Goal: Communication & Community: Answer question/provide support

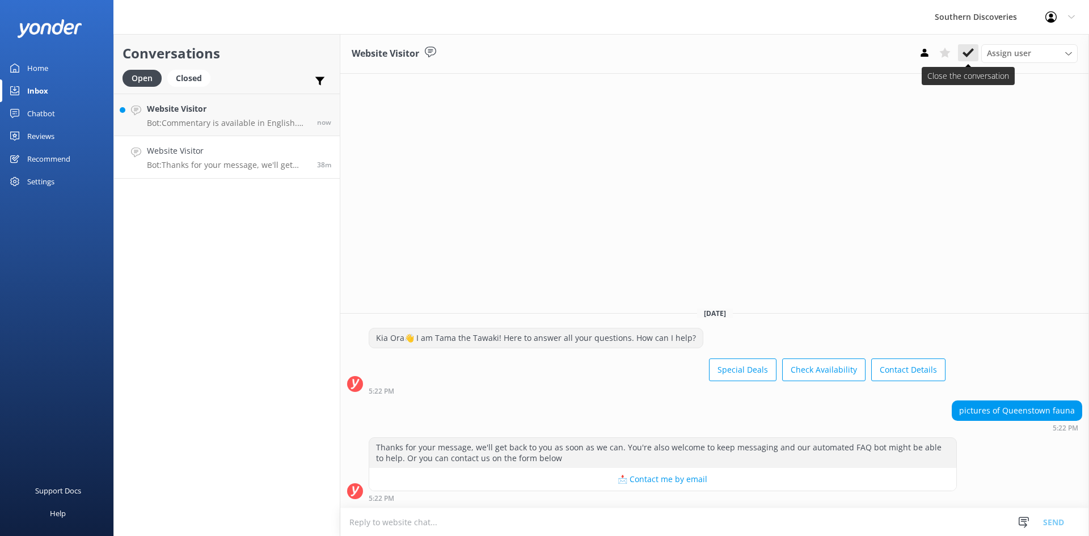
click at [973, 50] on use at bounding box center [968, 52] width 11 height 9
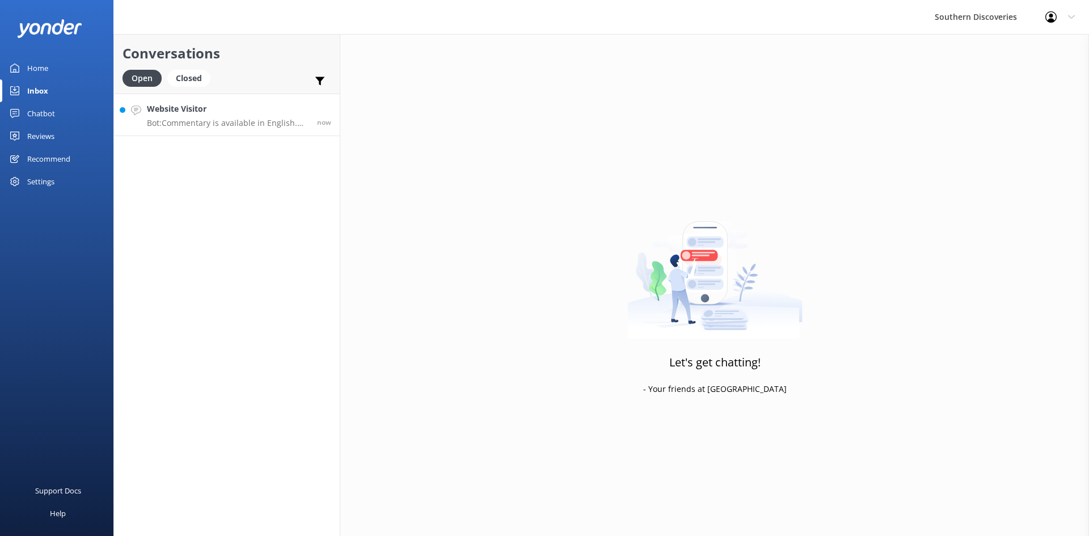
click at [198, 110] on h4 "Website Visitor" at bounding box center [228, 109] width 162 height 12
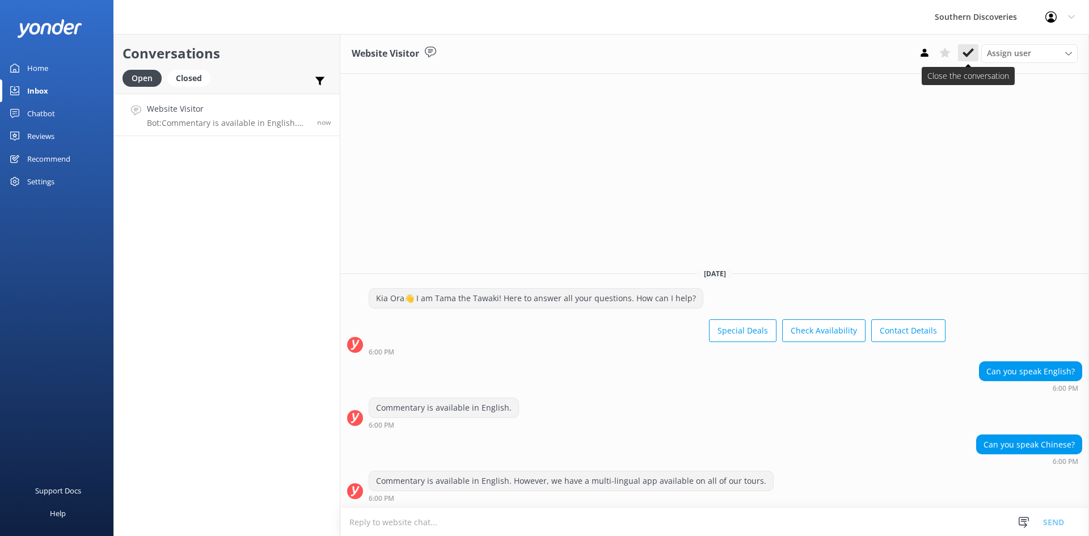
click at [966, 55] on use at bounding box center [968, 52] width 11 height 9
